Goal: Information Seeking & Learning: Learn about a topic

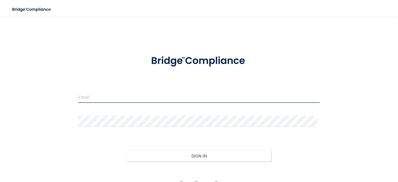
click at [116, 100] on input "email" at bounding box center [198, 97] width 241 height 12
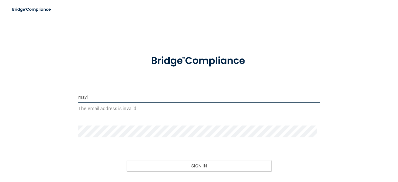
type input "[EMAIL_ADDRESS][DOMAIN_NAME]"
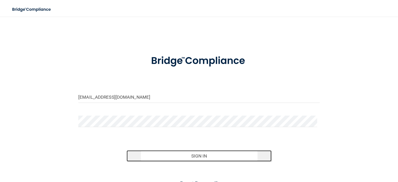
click at [204, 157] on button "Sign In" at bounding box center [199, 156] width 145 height 11
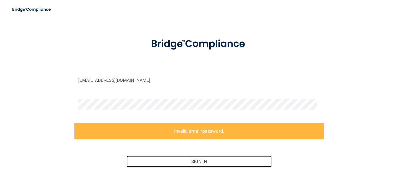
scroll to position [26, 0]
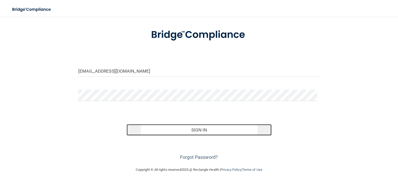
click at [183, 126] on button "Sign In" at bounding box center [199, 130] width 145 height 11
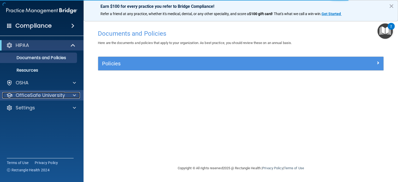
click at [73, 93] on span at bounding box center [74, 95] width 3 height 6
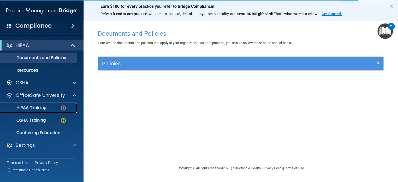
click at [44, 107] on p "HIPAA Training" at bounding box center [24, 107] width 43 height 5
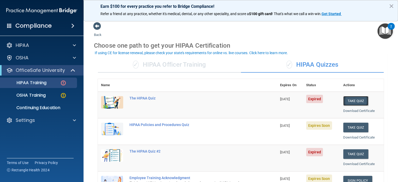
click at [356, 98] on button "Take Quiz" at bounding box center [355, 101] width 25 height 10
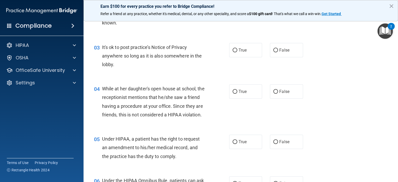
scroll to position [120, 0]
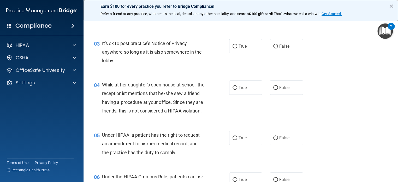
drag, startPoint x: 395, startPoint y: 41, endPoint x: 398, endPoint y: 16, distance: 24.7
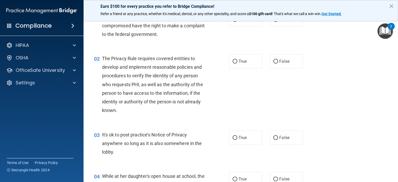
scroll to position [0, 0]
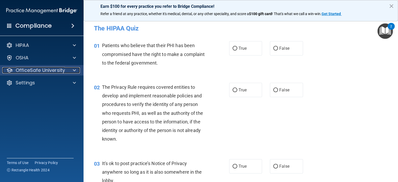
click at [49, 70] on p "OfficeSafe University" at bounding box center [40, 70] width 49 height 6
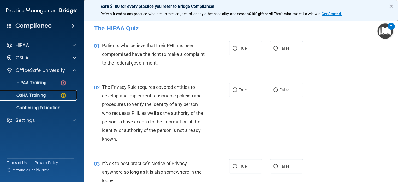
click at [45, 93] on p "OSHA Training" at bounding box center [24, 95] width 42 height 5
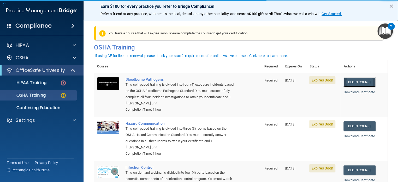
click at [371, 81] on link "Begin Course" at bounding box center [360, 83] width 32 height 10
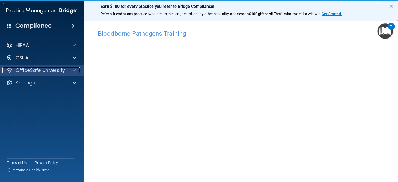
click at [49, 70] on p "OfficeSafe University" at bounding box center [40, 70] width 49 height 6
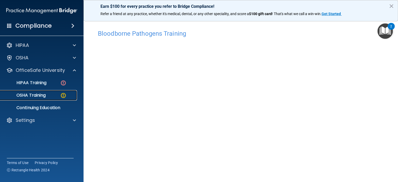
click at [36, 96] on p "OSHA Training" at bounding box center [24, 95] width 42 height 5
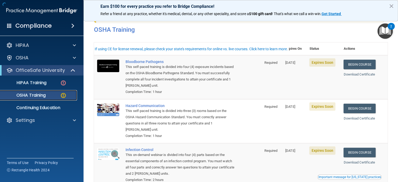
scroll to position [52, 0]
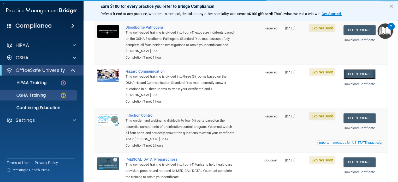
click at [352, 73] on link "Begin Course" at bounding box center [360, 74] width 32 height 10
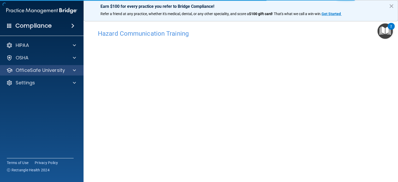
click at [34, 67] on div "OfficeSafe University" at bounding box center [42, 70] width 84 height 10
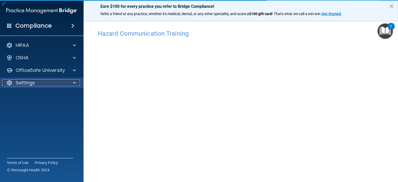
click at [20, 84] on p "Settings" at bounding box center [25, 83] width 19 height 6
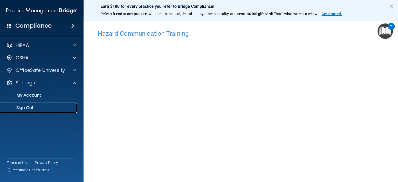
click at [34, 109] on p "Sign Out" at bounding box center [38, 107] width 71 height 5
